Goal: Navigation & Orientation: Find specific page/section

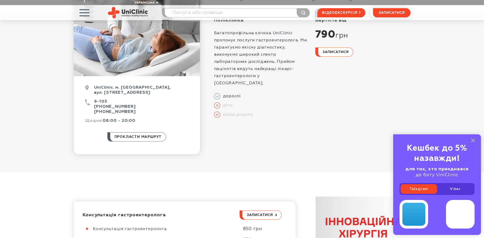
scroll to position [76, 0]
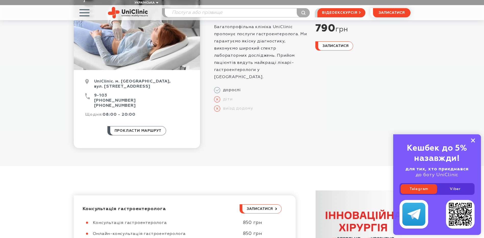
click at [472, 139] on rect at bounding box center [473, 140] width 4 height 4
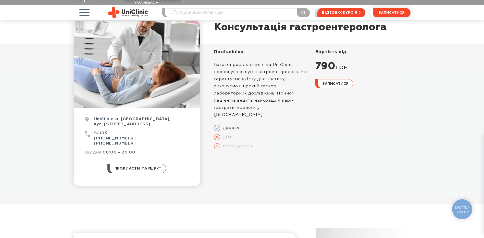
scroll to position [0, 0]
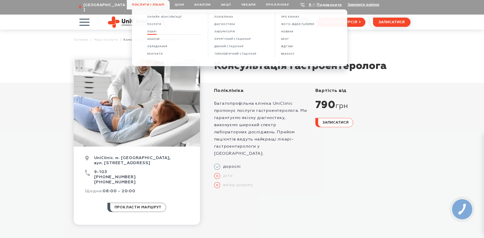
click at [157, 31] on span "Лікарі" at bounding box center [151, 31] width 9 height 3
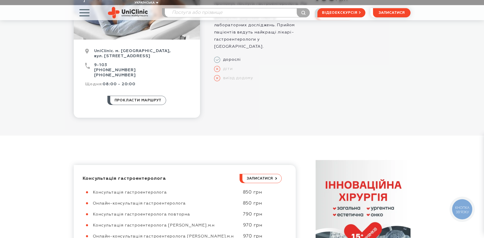
scroll to position [127, 0]
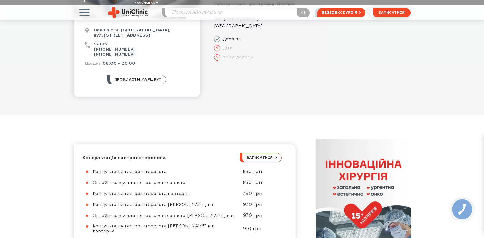
click at [120, 170] on span "Консультація гастроентеролога" at bounding box center [130, 172] width 74 height 4
click at [119, 180] on span "Онлайн-консультація гастроентеролога" at bounding box center [139, 182] width 93 height 4
click at [131, 191] on span "Консультація гастроентеролога повторна" at bounding box center [141, 193] width 97 height 4
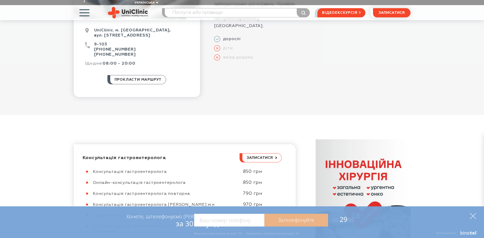
click at [472, 215] on icon at bounding box center [473, 216] width 6 height 6
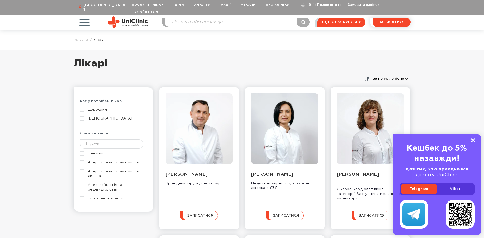
click at [473, 141] on rect at bounding box center [473, 140] width 4 height 4
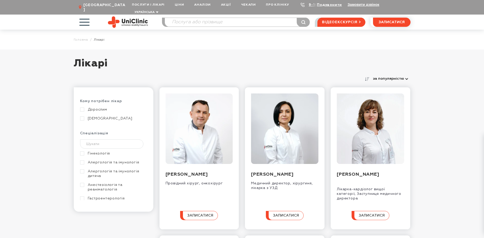
click at [97, 196] on link "Гастроентерологія" at bounding box center [113, 198] width 66 height 5
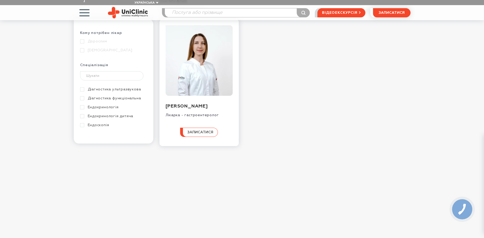
scroll to position [76, 0]
click at [96, 114] on link "Ендоскопія" at bounding box center [113, 116] width 66 height 5
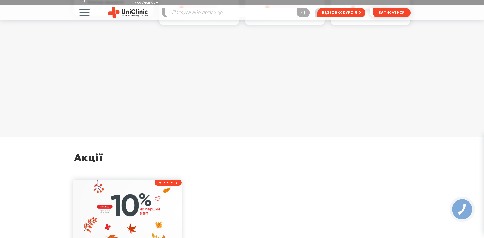
scroll to position [204, 0]
